Goal: Transaction & Acquisition: Purchase product/service

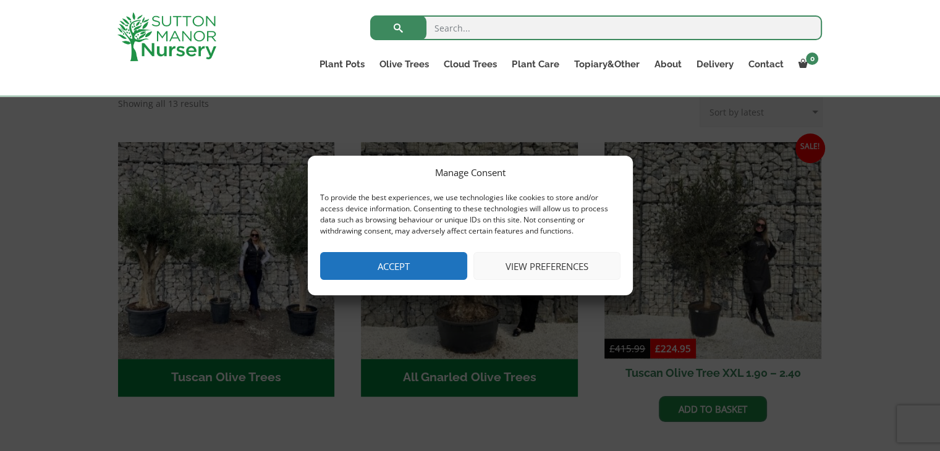
click at [407, 265] on button "Accept" at bounding box center [393, 266] width 147 height 28
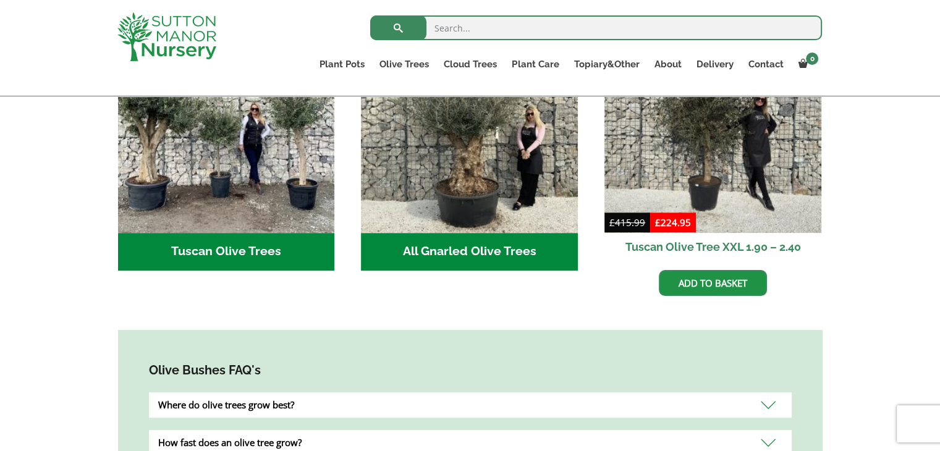
scroll to position [536, 0]
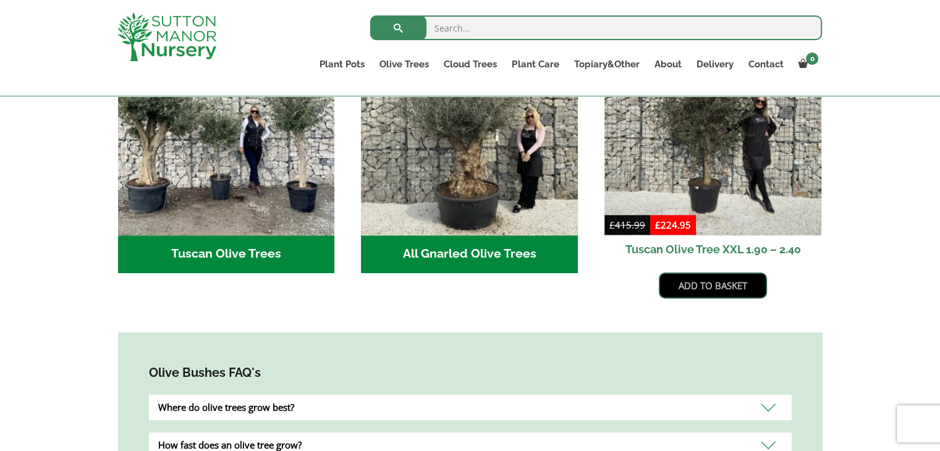
click at [701, 273] on link "Add to basket" at bounding box center [713, 285] width 108 height 26
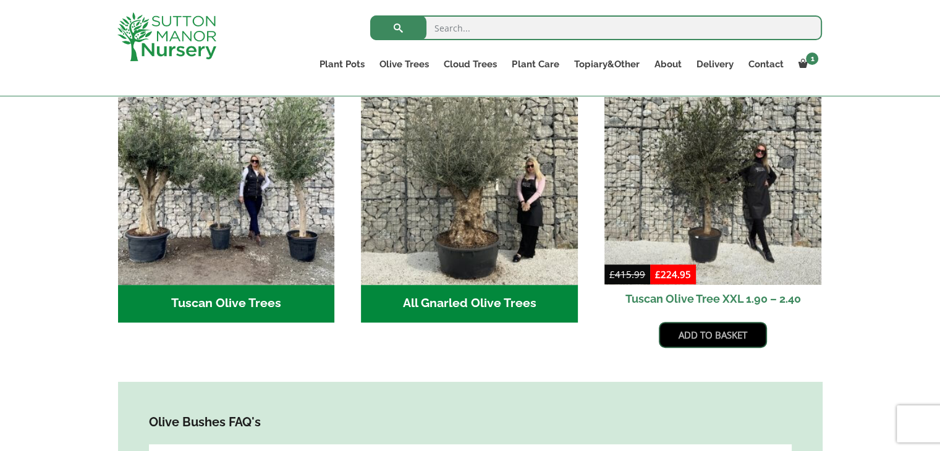
scroll to position [559, 0]
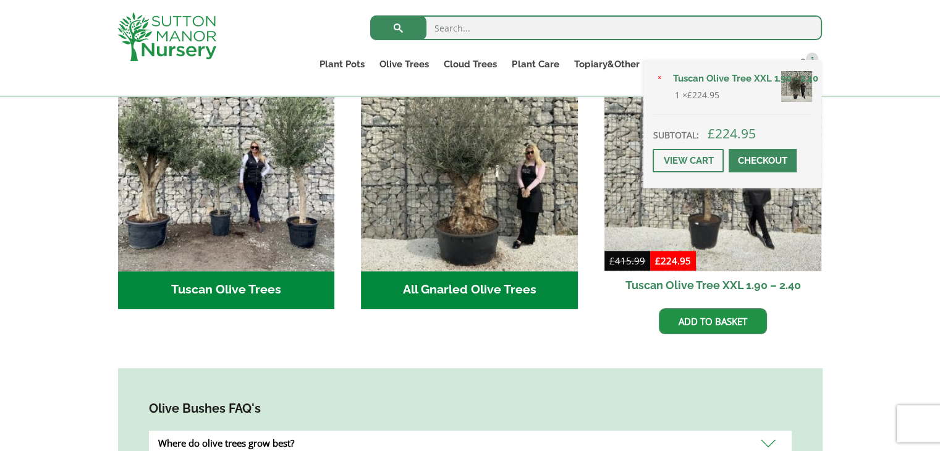
click at [799, 65] on div "× Tuscan Olive Tree XXL 1.90 - 2.40 1 × £ 224.95 Subtotal: £ 224.95 View cart C…" at bounding box center [732, 124] width 178 height 128
click at [682, 163] on link "View cart" at bounding box center [687, 160] width 71 height 23
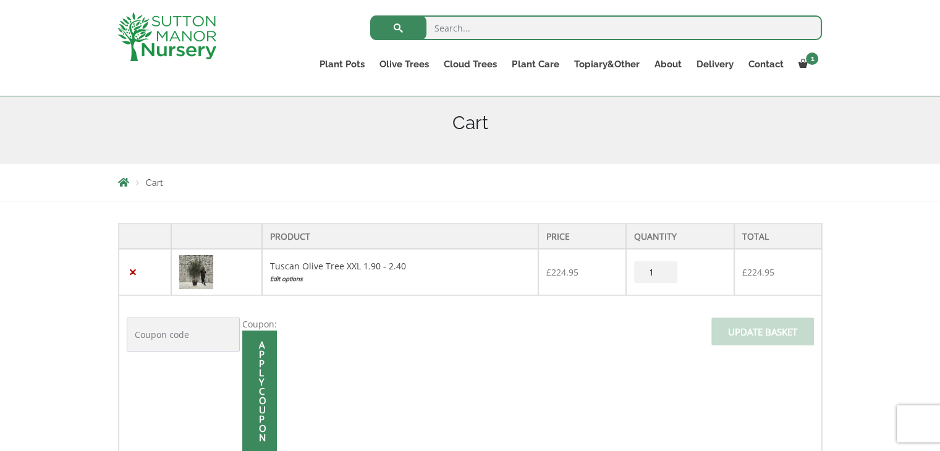
scroll to position [247, 0]
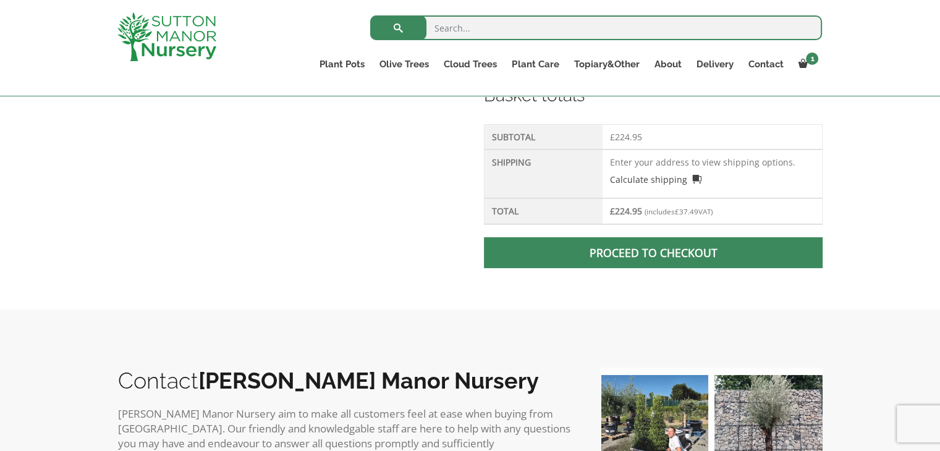
scroll to position [556, 0]
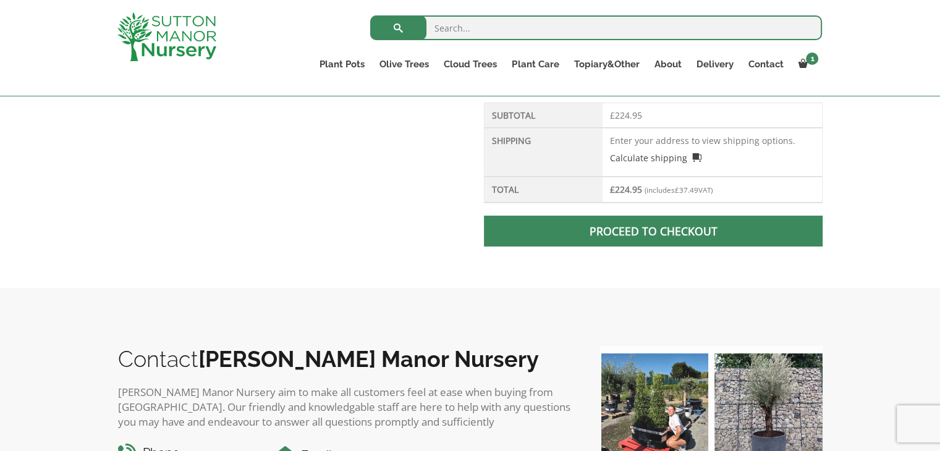
click at [671, 177] on td "Enter your address to view shipping options. Calculate shipping Select a countr…" at bounding box center [711, 152] width 219 height 49
click at [622, 177] on td "Enter your address to view shipping options. Calculate shipping Select a countr…" at bounding box center [711, 152] width 219 height 49
click at [677, 164] on link "Calculate shipping" at bounding box center [655, 157] width 91 height 13
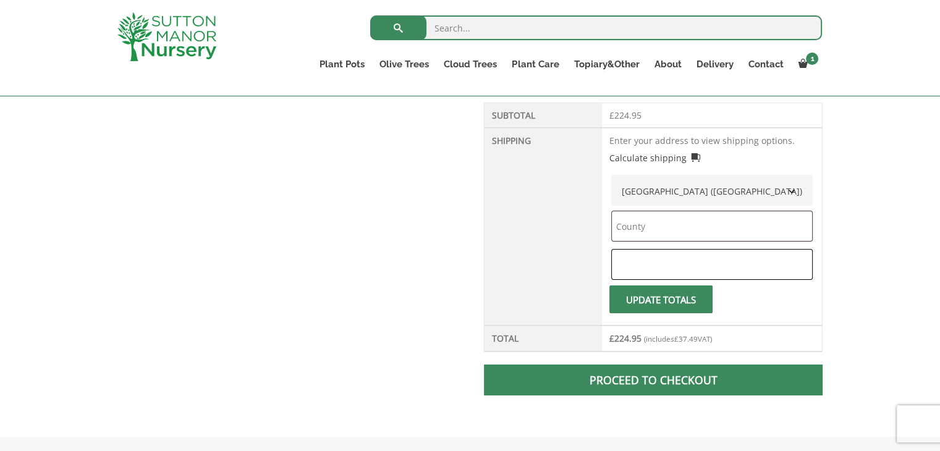
click at [680, 280] on input "text" at bounding box center [711, 264] width 201 height 31
type input "M24 2ZQ"
type input "UK"
click at [661, 300] on span "submit" at bounding box center [661, 300] width 0 height 0
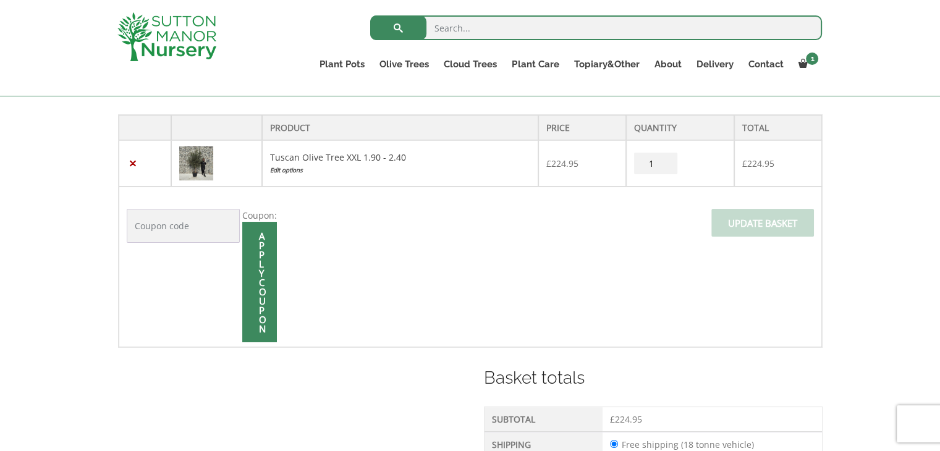
scroll to position [276, 0]
